Goal: Task Accomplishment & Management: Complete application form

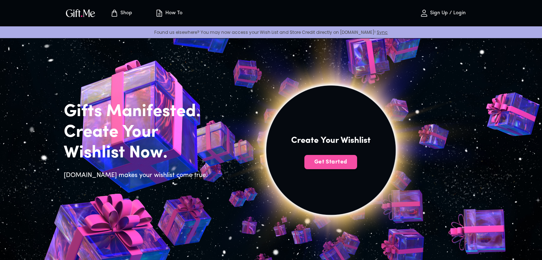
click at [333, 158] on span "Get Started" at bounding box center [330, 162] width 53 height 8
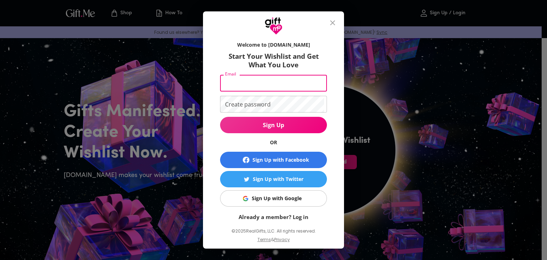
click at [275, 86] on input "Email" at bounding box center [272, 83] width 104 height 17
type input "s"
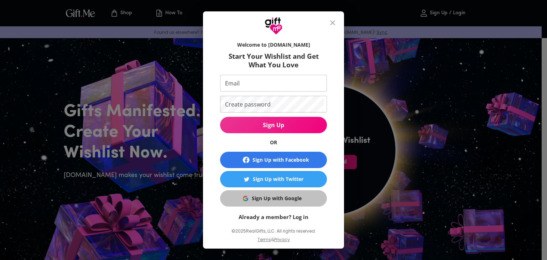
click at [299, 199] on span "Sign Up with Google" at bounding box center [272, 198] width 98 height 8
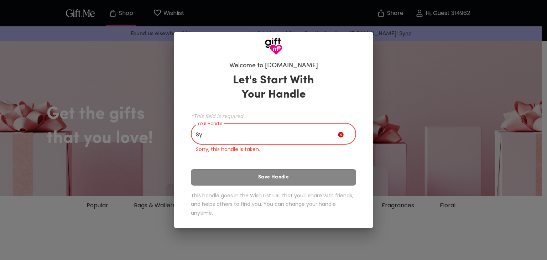
type input "S"
type input "a"
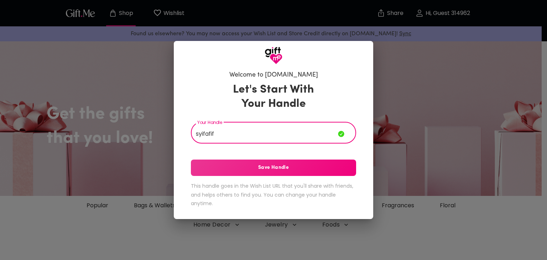
type input "syifafif"
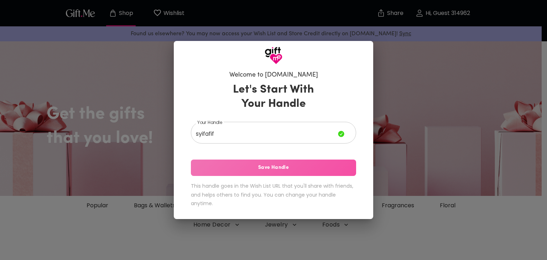
click at [294, 170] on span "Save Handle" at bounding box center [273, 168] width 165 height 8
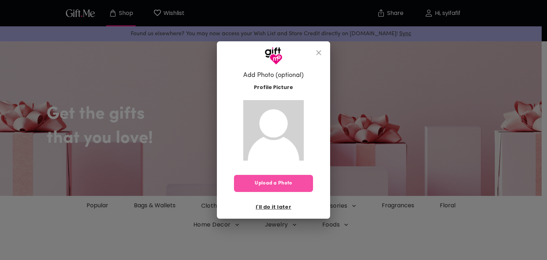
click at [293, 182] on span "Upload a Photo" at bounding box center [273, 183] width 79 height 8
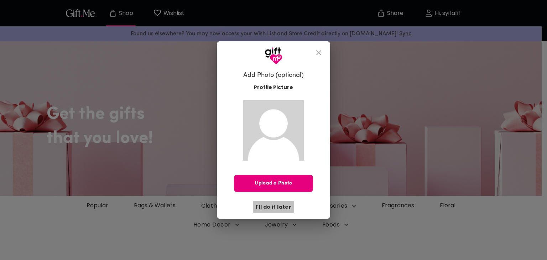
click at [282, 204] on span "I'll do it later" at bounding box center [274, 207] width 36 height 8
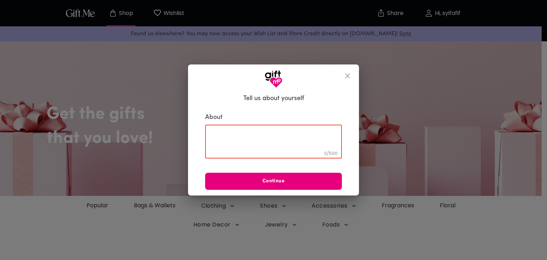
click at [290, 142] on textarea at bounding box center [273, 141] width 127 height 20
click at [302, 175] on button "Continue" at bounding box center [273, 181] width 137 height 17
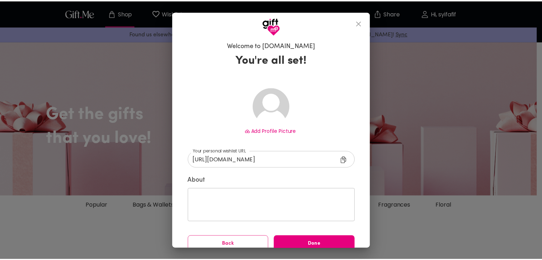
scroll to position [10, 0]
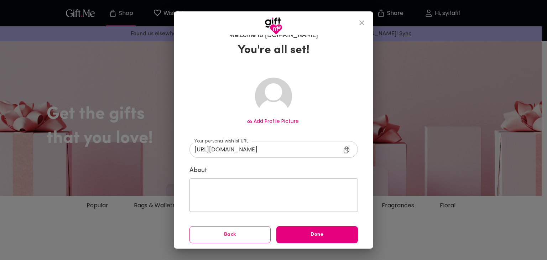
click at [318, 224] on div "Done" at bounding box center [316, 234] width 87 height 23
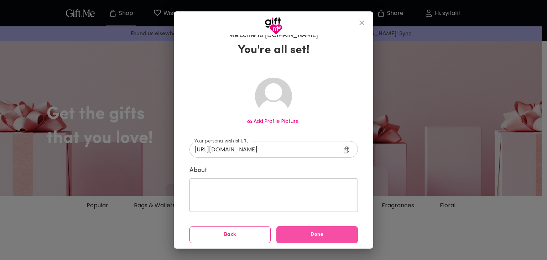
click at [319, 231] on span "Done" at bounding box center [317, 235] width 82 height 8
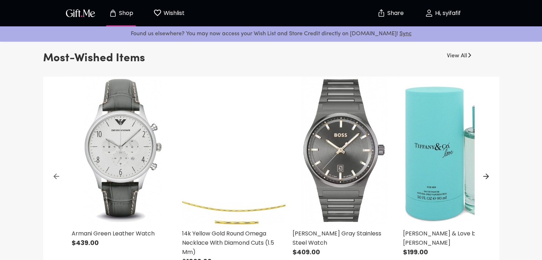
scroll to position [223, 0]
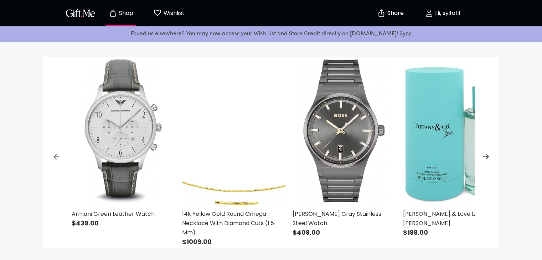
scroll to position [0, 0]
